Goal: Task Accomplishment & Management: Use online tool/utility

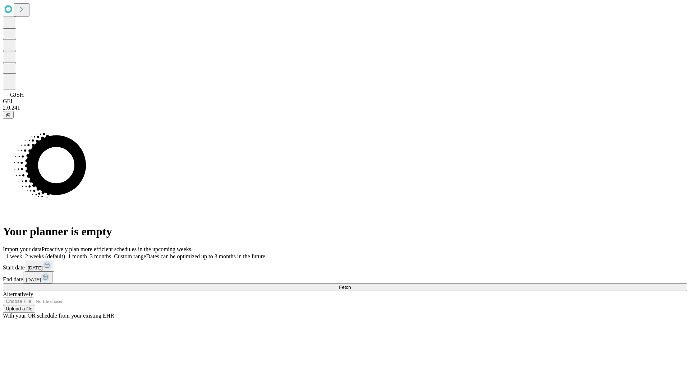
click at [351, 285] on span "Fetch" at bounding box center [345, 287] width 12 height 5
